Goal: Find specific page/section: Find specific page/section

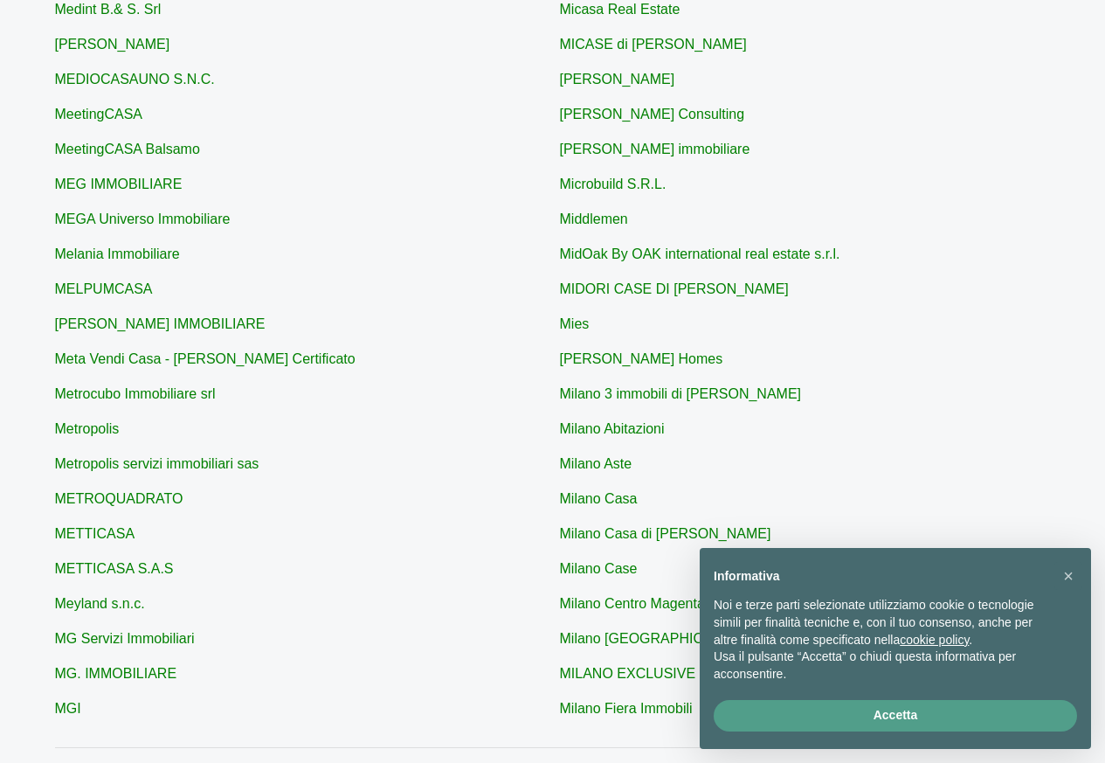
scroll to position [396, 0]
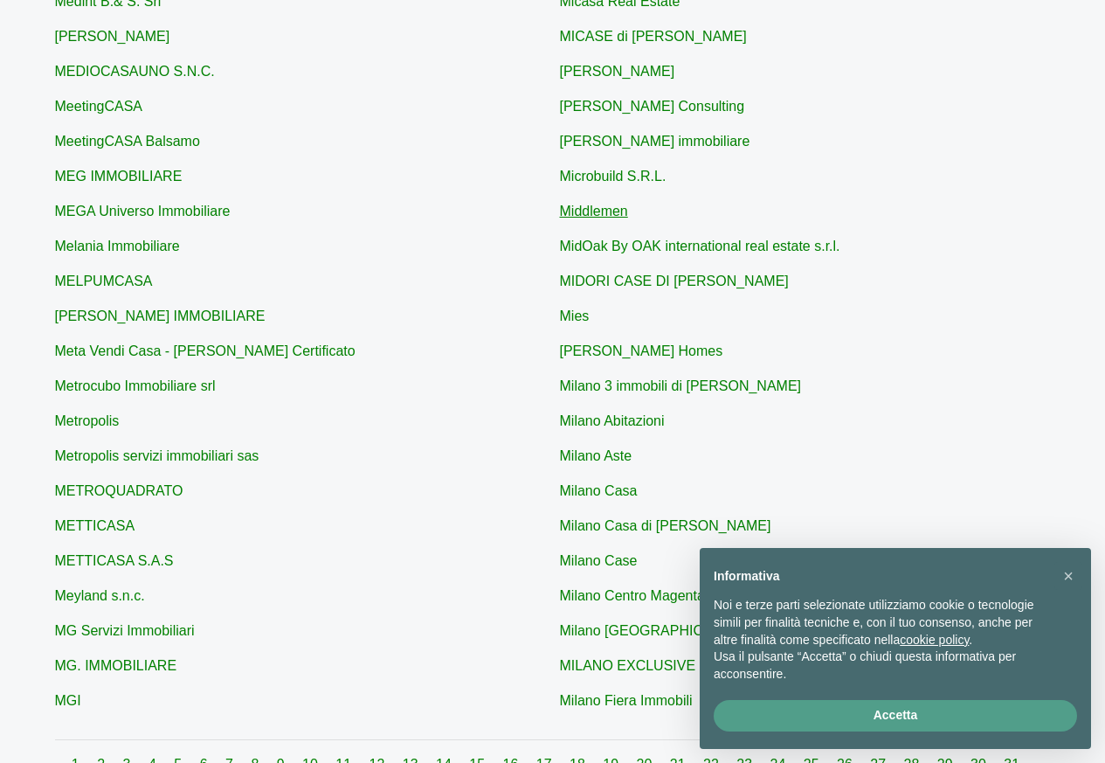
click at [607, 215] on link "Middlemen" at bounding box center [594, 211] width 68 height 15
type input "Middlemen"
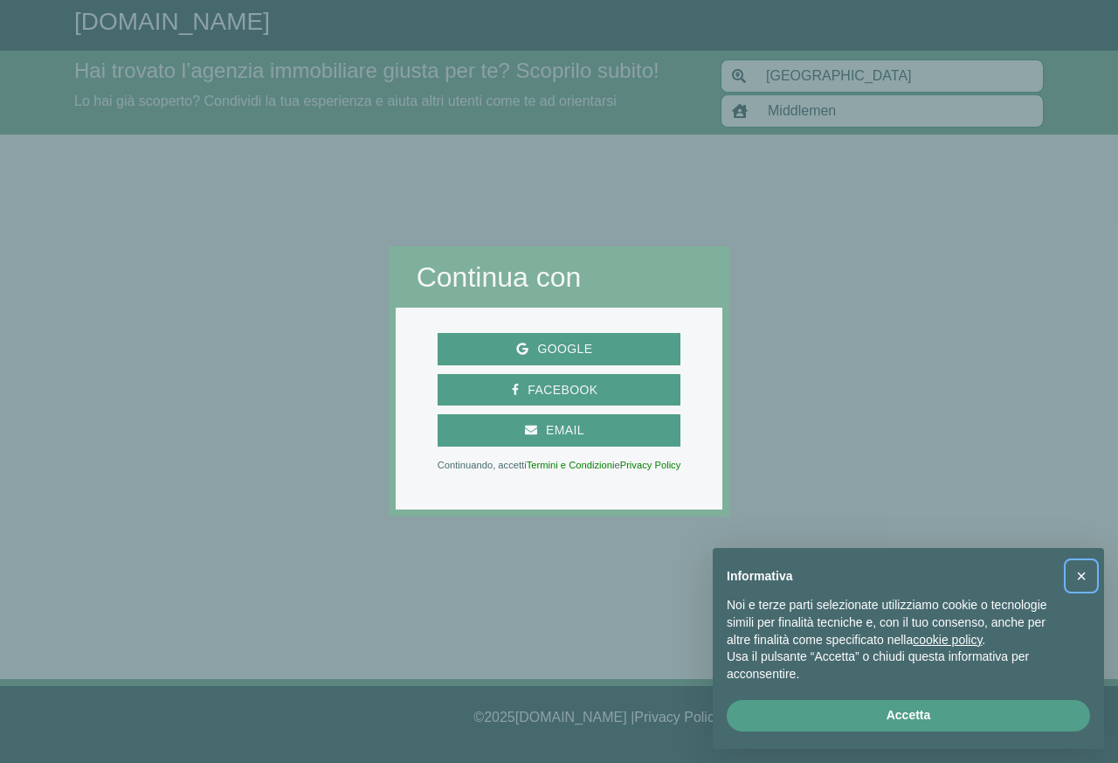
click at [1075, 578] on button "×" at bounding box center [1082, 576] width 28 height 28
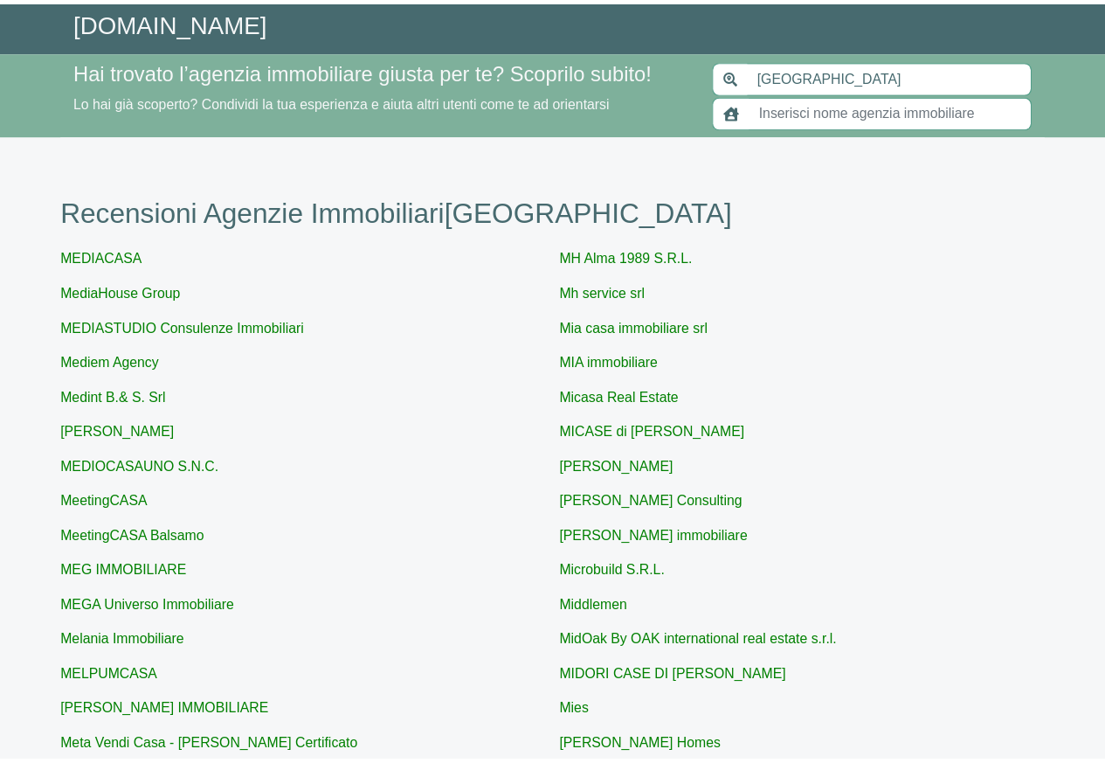
scroll to position [396, 0]
